Goal: Task Accomplishment & Management: Complete application form

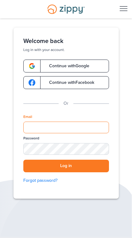
click at [86, 131] on input "Email" at bounding box center [66, 128] width 86 height 12
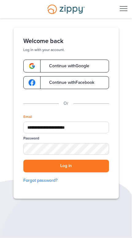
type input "**********"
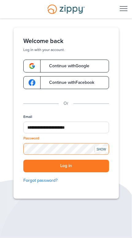
click at [66, 166] on button "Log in" at bounding box center [66, 166] width 86 height 13
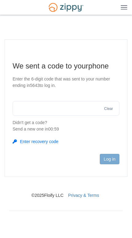
click at [74, 114] on input "text" at bounding box center [66, 108] width 107 height 15
type input "**"
click at [86, 110] on input "**" at bounding box center [66, 108] width 107 height 15
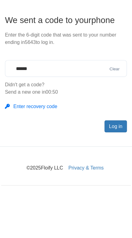
type input "******"
click at [102, 154] on button "Log in" at bounding box center [110, 159] width 20 height 10
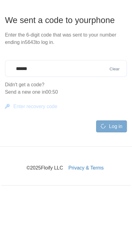
scroll to position [0, 0]
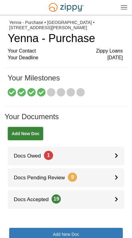
click at [42, 90] on icon at bounding box center [41, 93] width 9 height 9
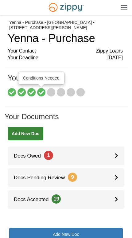
click at [51, 92] on icon at bounding box center [51, 93] width 9 height 9
click at [60, 92] on icon at bounding box center [61, 93] width 9 height 9
click at [39, 91] on icon at bounding box center [41, 93] width 9 height 9
click at [53, 93] on icon at bounding box center [51, 93] width 9 height 9
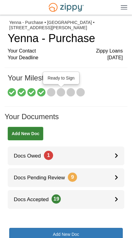
click at [61, 91] on icon at bounding box center [61, 93] width 9 height 9
click at [51, 96] on icon at bounding box center [51, 93] width 9 height 9
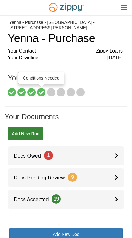
click at [38, 89] on icon at bounding box center [41, 93] width 9 height 9
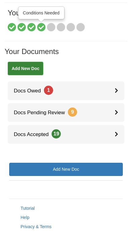
scroll to position [65, 0]
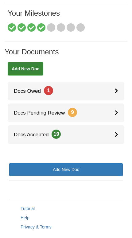
click at [22, 114] on span "Docs Pending Review 9" at bounding box center [43, 113] width 70 height 6
click at [99, 90] on link "Docs Owed 1" at bounding box center [66, 91] width 117 height 19
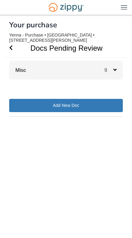
click at [29, 72] on div "Misc 9" at bounding box center [66, 70] width 114 height 19
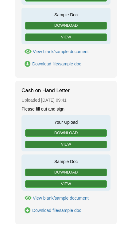
scroll to position [922, 0]
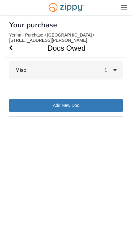
click at [110, 73] on span "1" at bounding box center [109, 70] width 9 height 5
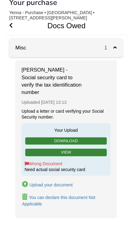
scroll to position [16, 0]
